Goal: Information Seeking & Learning: Learn about a topic

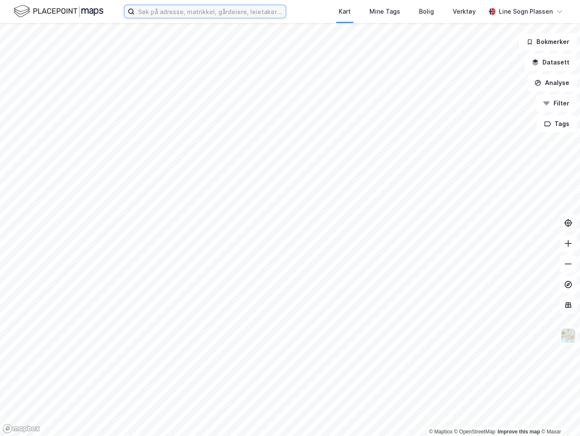
click at [184, 10] on input at bounding box center [209, 11] width 151 height 13
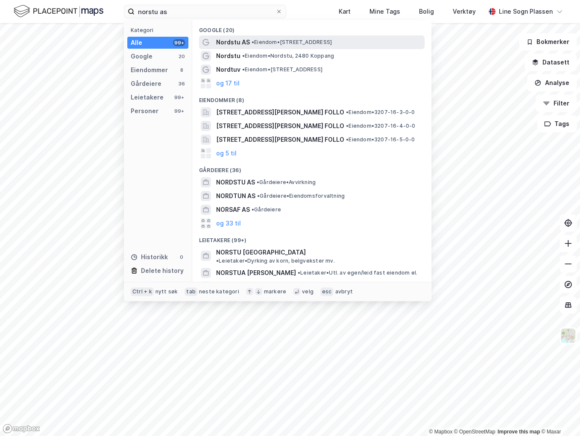
click at [258, 41] on span "• Eiendom • Gamle Kongevei 27, 2480 Koppang" at bounding box center [291, 42] width 80 height 7
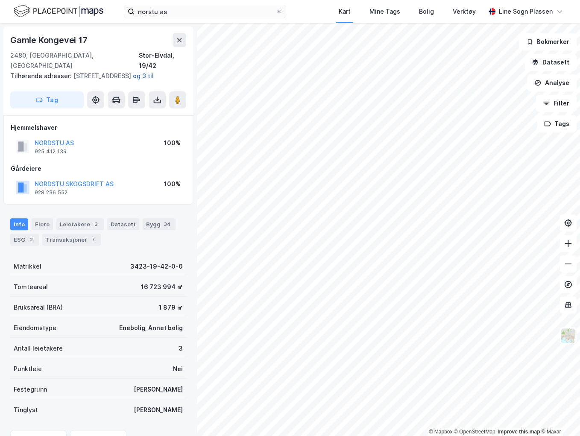
click at [0, 0] on button "og 3 til" at bounding box center [0, 0] width 0 height 0
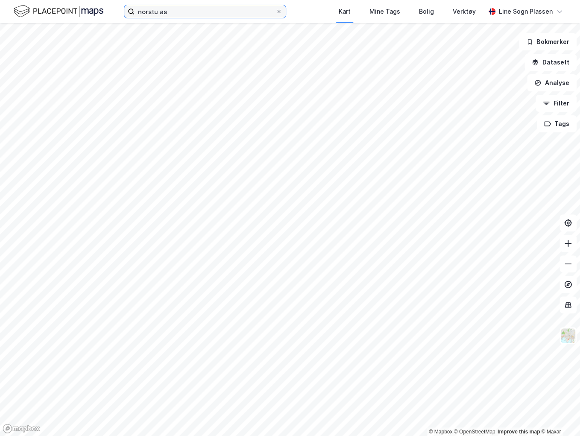
click at [206, 12] on input "norstu as" at bounding box center [204, 11] width 141 height 13
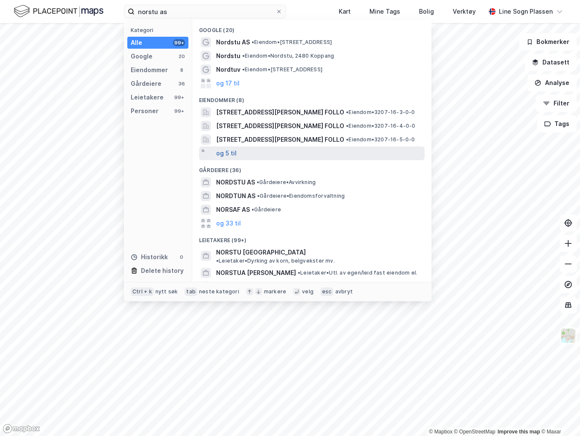
click at [228, 153] on button "og 5 til" at bounding box center [226, 153] width 20 height 10
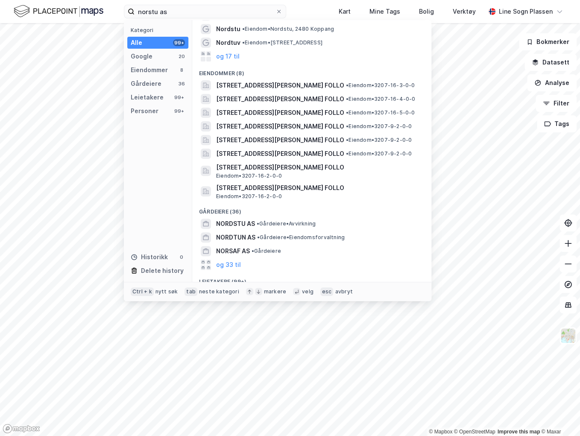
scroll to position [34, 0]
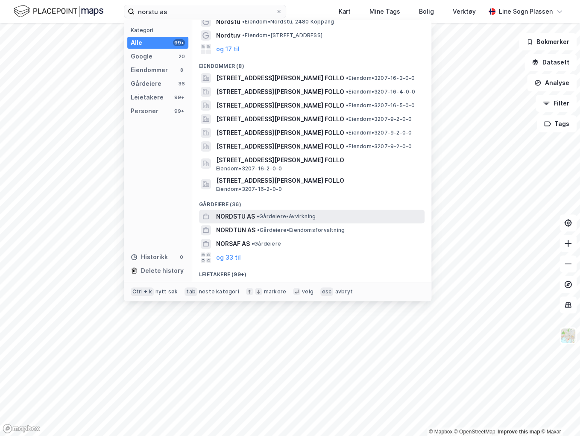
click at [223, 215] on span "NORDSTU AS" at bounding box center [235, 216] width 39 height 10
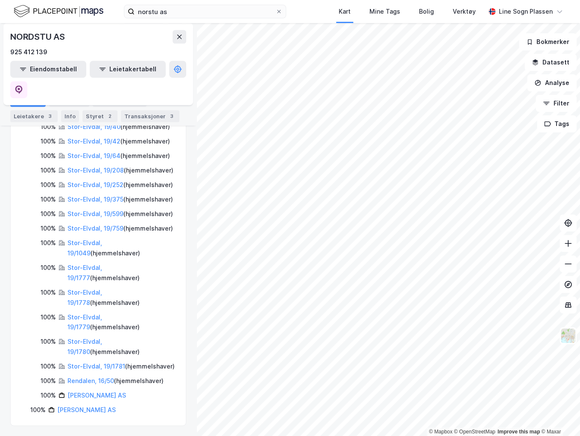
scroll to position [263, 0]
click at [82, 381] on link "Rendalen, 16/50" at bounding box center [90, 380] width 47 height 7
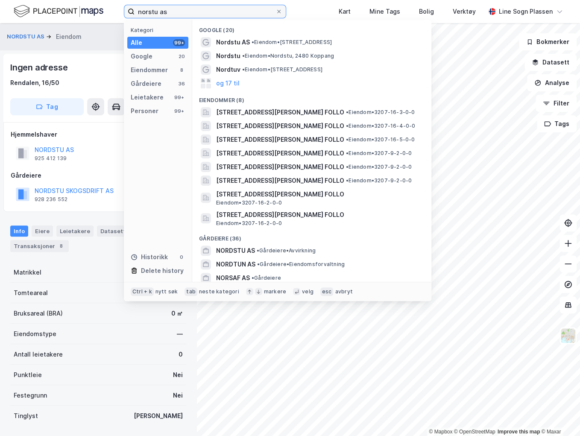
click at [187, 14] on input "norstu as" at bounding box center [204, 11] width 141 height 13
drag, startPoint x: 187, startPoint y: 14, endPoint x: 109, endPoint y: 14, distance: 77.7
click at [109, 14] on div "norstu as Kategori Alle 99+ Google 20 Eiendommer 8 Gårdeiere 36 Leietakere 99+ …" at bounding box center [290, 11] width 580 height 23
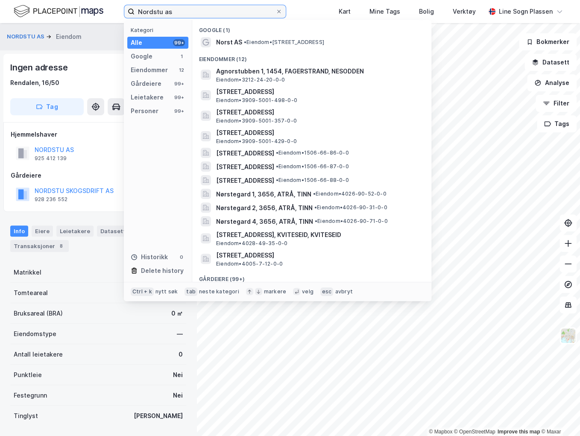
type input "Nordstu as"
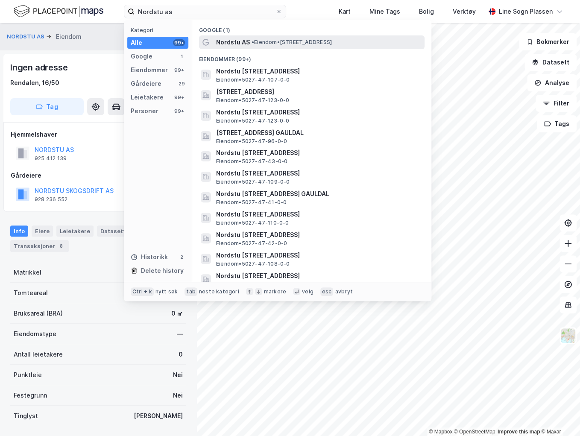
click at [257, 44] on span "• Eiendom • Gamle Kongevei 27, 2480 Koppang" at bounding box center [291, 42] width 80 height 7
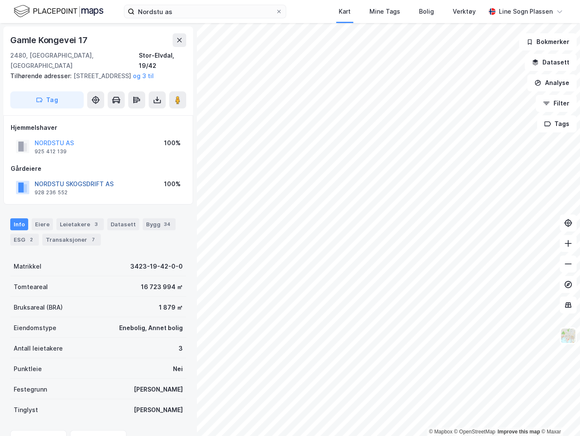
click at [0, 0] on button "NORDSTU SKOGSDRIFT AS" at bounding box center [0, 0] width 0 height 0
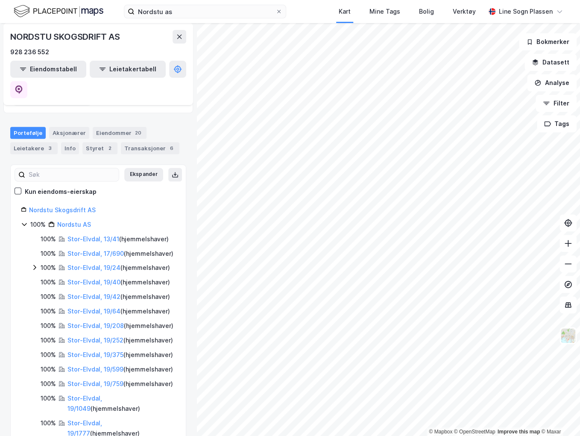
scroll to position [86, 0]
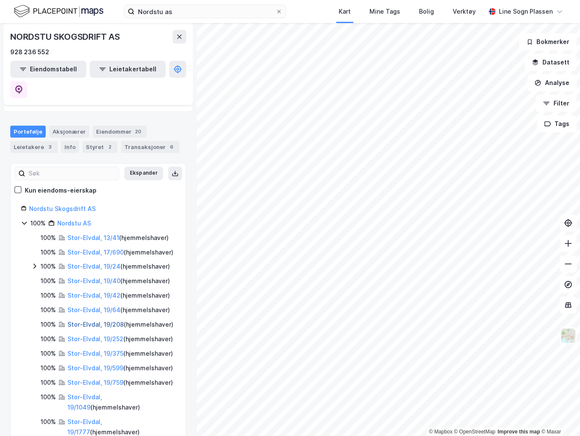
click at [108, 321] on link "Stor-Elvdal, 19/208" at bounding box center [95, 324] width 56 height 7
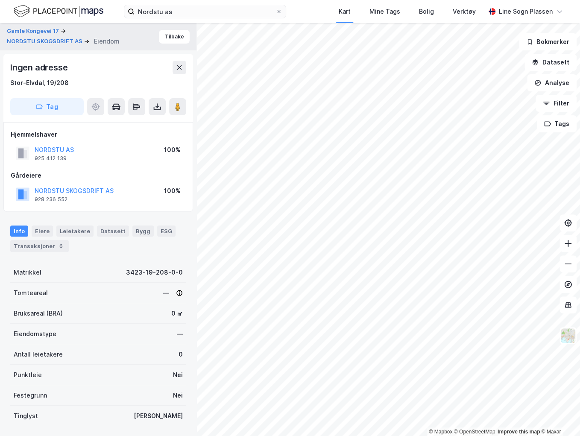
scroll to position [2, 0]
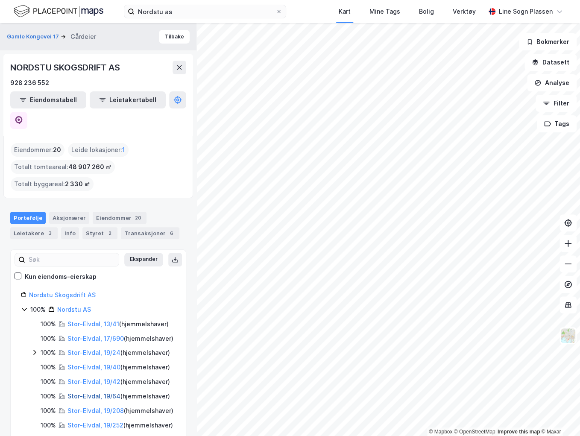
scroll to position [68, 0]
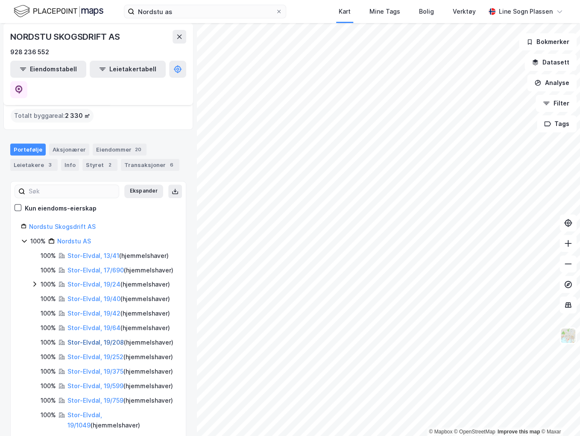
click at [89, 339] on link "Stor-Elvdal, 19/208" at bounding box center [95, 342] width 56 height 7
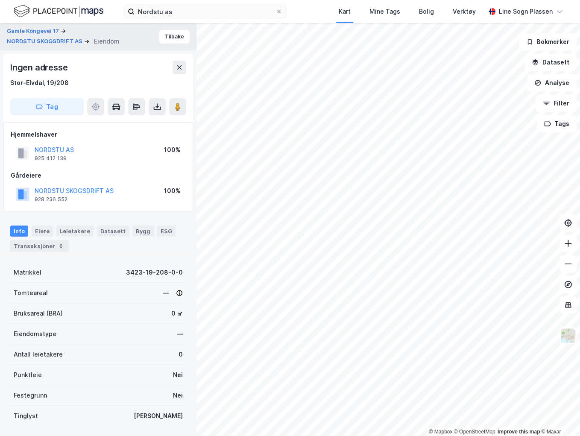
scroll to position [2, 0]
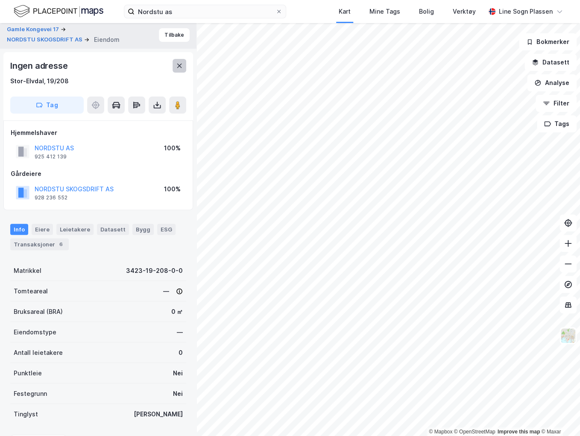
click at [178, 65] on icon at bounding box center [179, 65] width 7 height 7
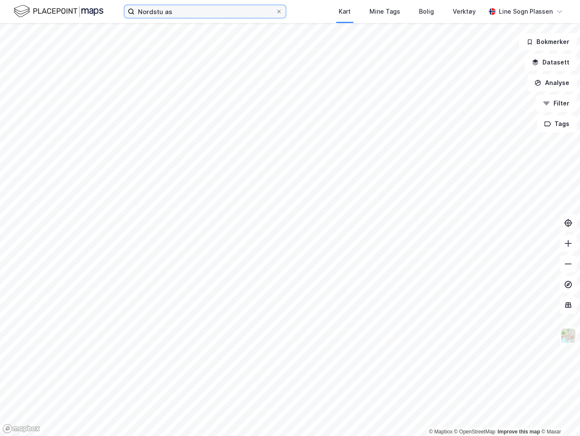
click at [174, 13] on input "Nordstu as" at bounding box center [204, 11] width 141 height 13
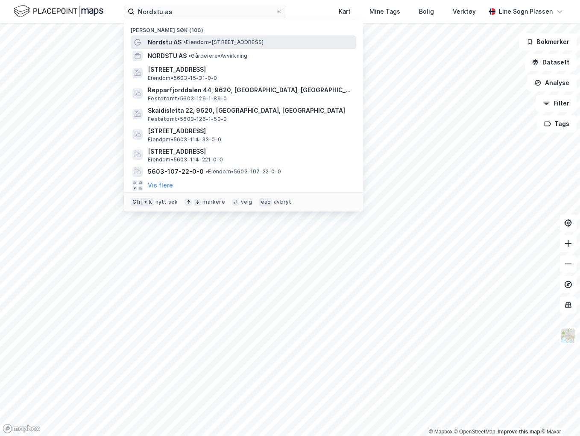
click at [173, 44] on span "Nordstu AS" at bounding box center [165, 42] width 34 height 10
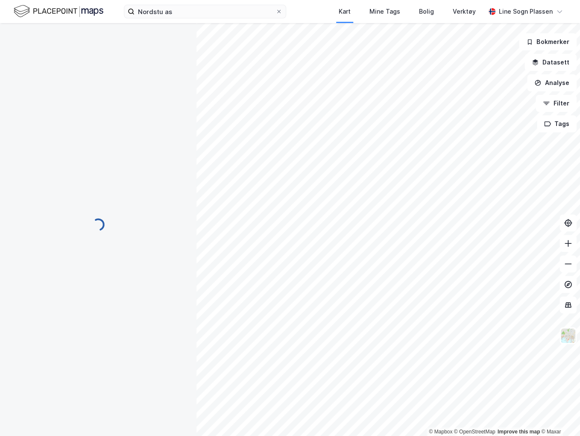
scroll to position [2, 0]
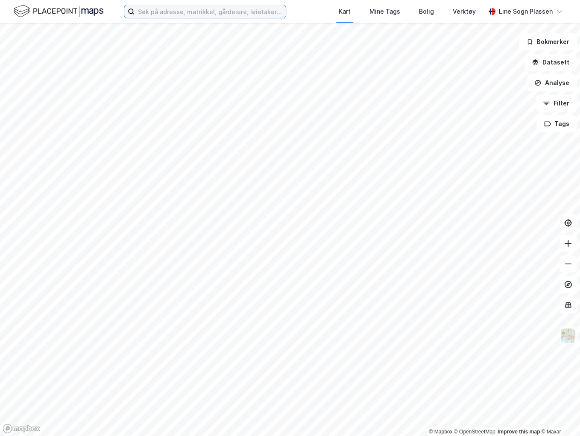
click at [242, 13] on input at bounding box center [209, 11] width 151 height 13
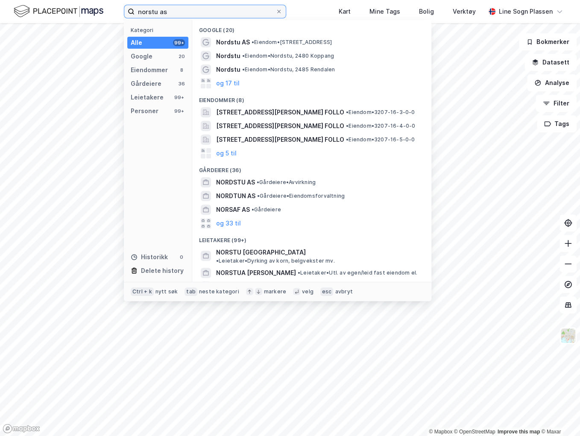
type input "norstu as"
